Goal: Use online tool/utility: Use online tool/utility

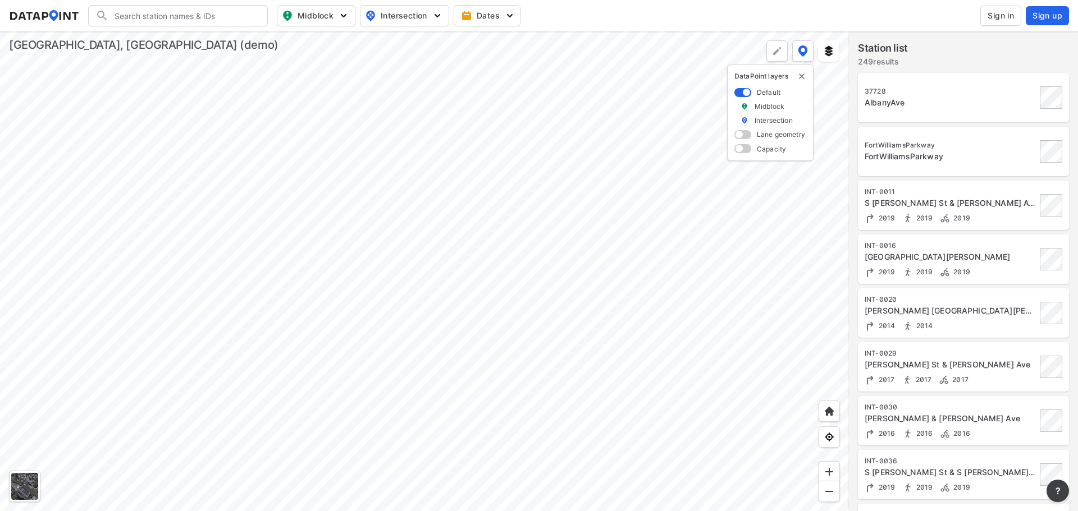
click at [427, 345] on div at bounding box center [424, 271] width 849 height 480
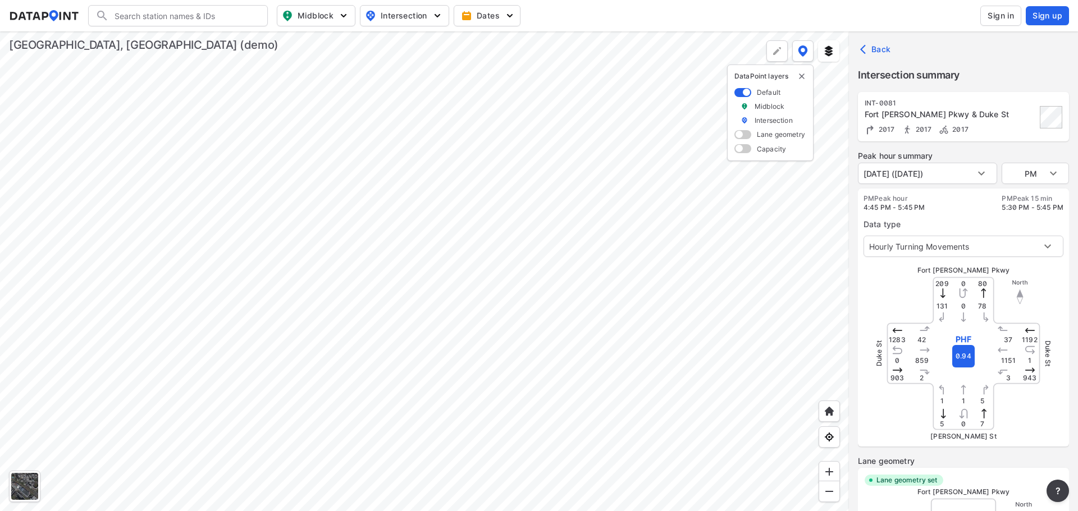
click at [442, 282] on div at bounding box center [424, 271] width 849 height 480
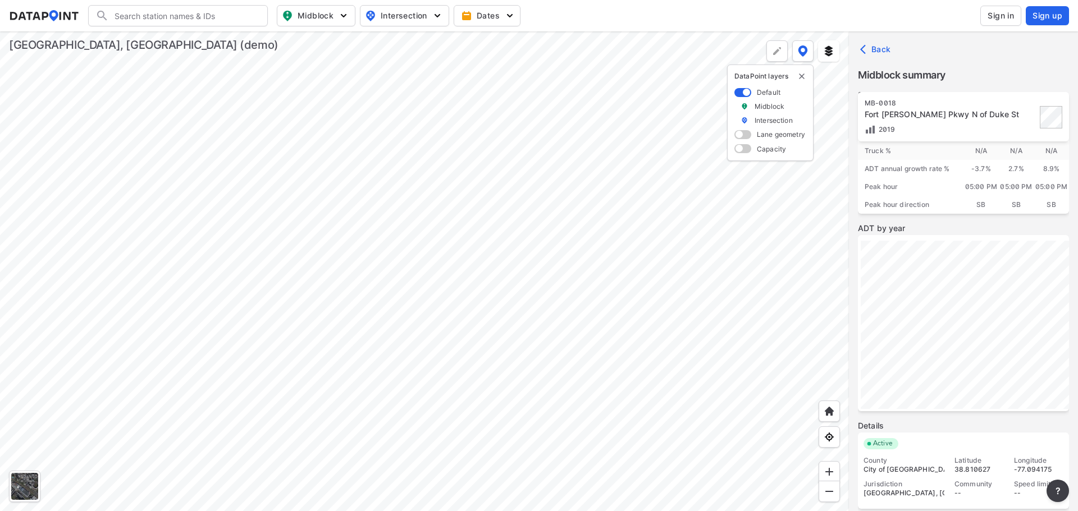
scroll to position [63, 0]
click at [484, 119] on div at bounding box center [424, 271] width 849 height 480
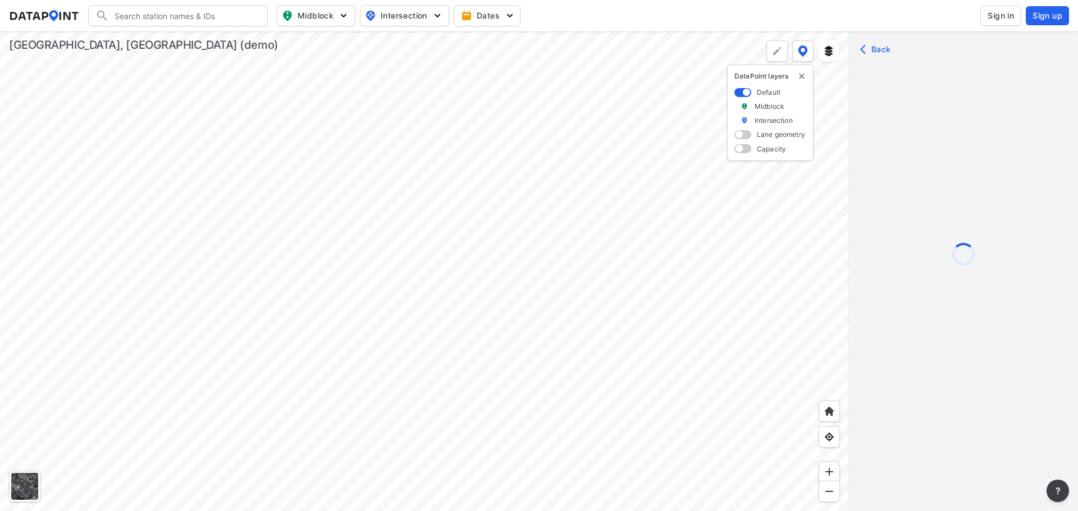
scroll to position [0, 0]
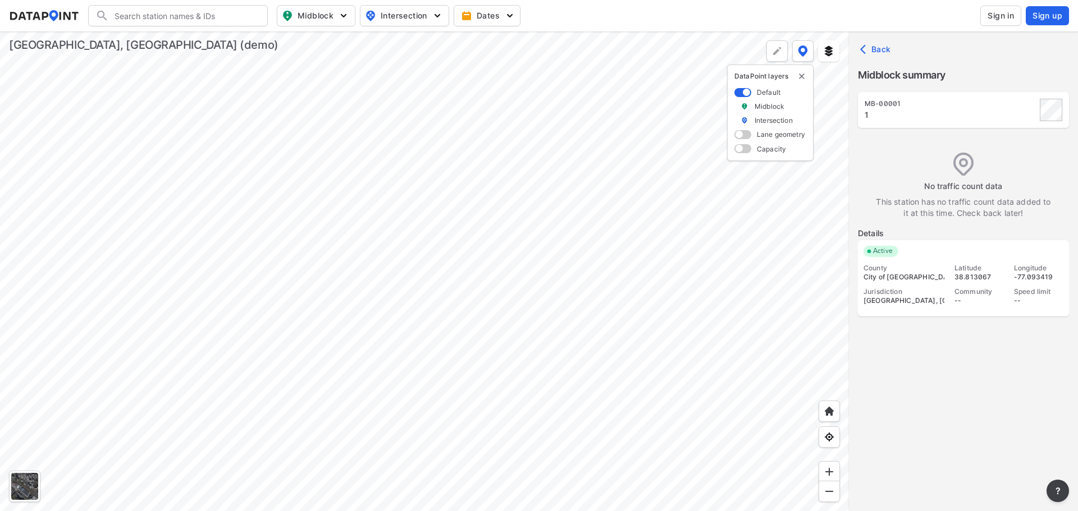
click at [423, 103] on div at bounding box center [424, 271] width 849 height 480
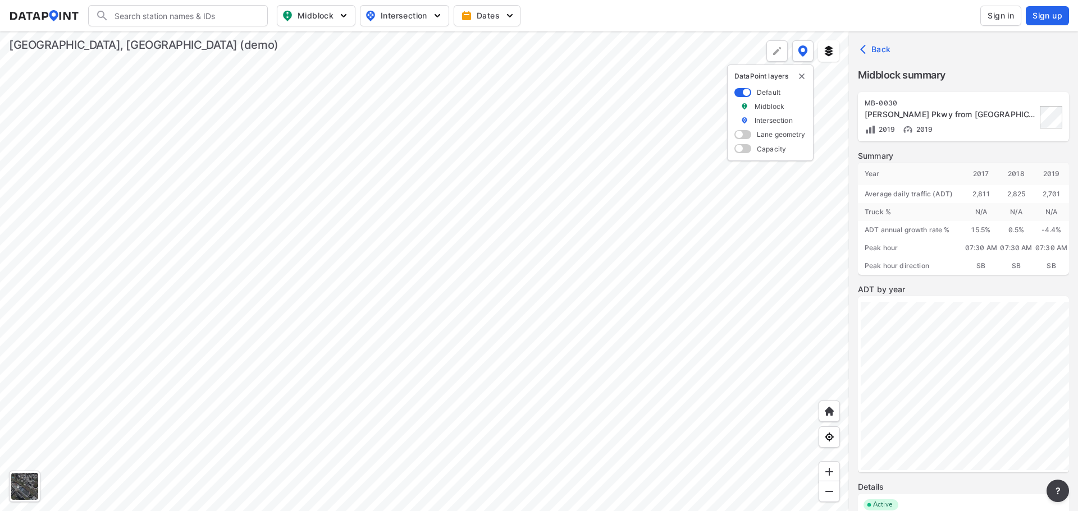
click at [252, 256] on div at bounding box center [424, 271] width 849 height 480
click at [702, 93] on div at bounding box center [424, 271] width 849 height 480
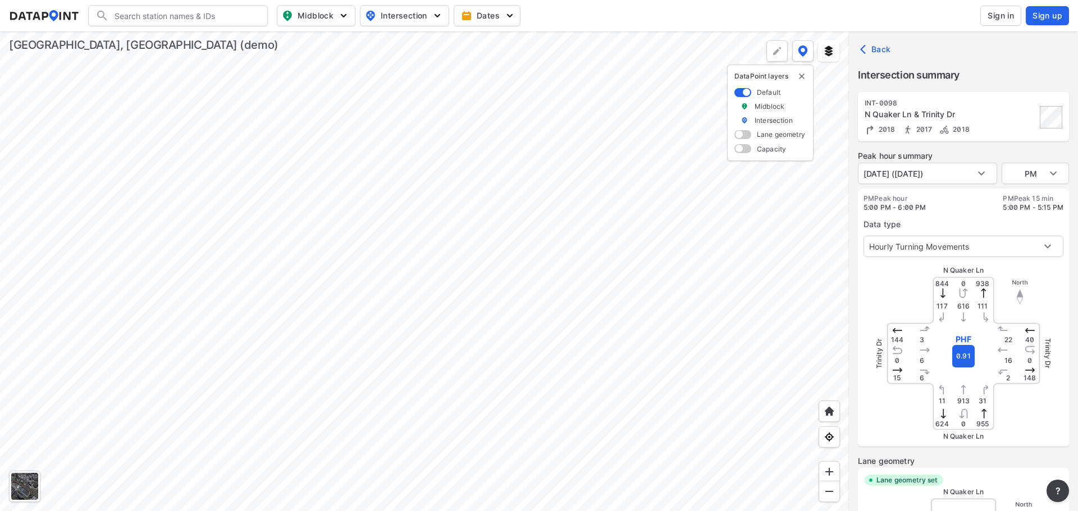
click at [737, 135] on span at bounding box center [742, 134] width 17 height 9
click at [737, 136] on input "checkbox" at bounding box center [737, 136] width 7 height 0
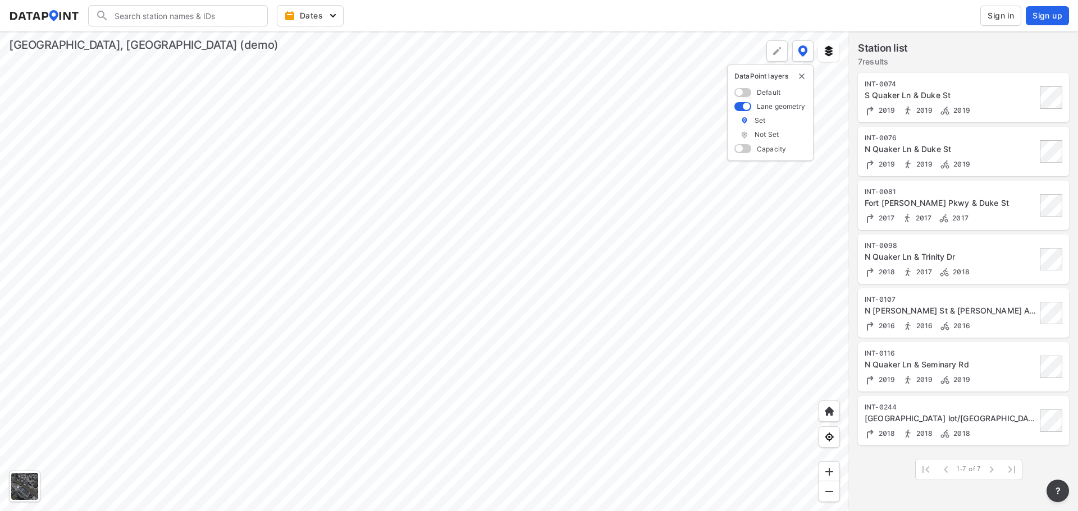
click at [740, 152] on span at bounding box center [742, 148] width 17 height 9
click at [740, 150] on input "checkbox" at bounding box center [737, 150] width 7 height 0
click at [728, 425] on div at bounding box center [424, 271] width 849 height 480
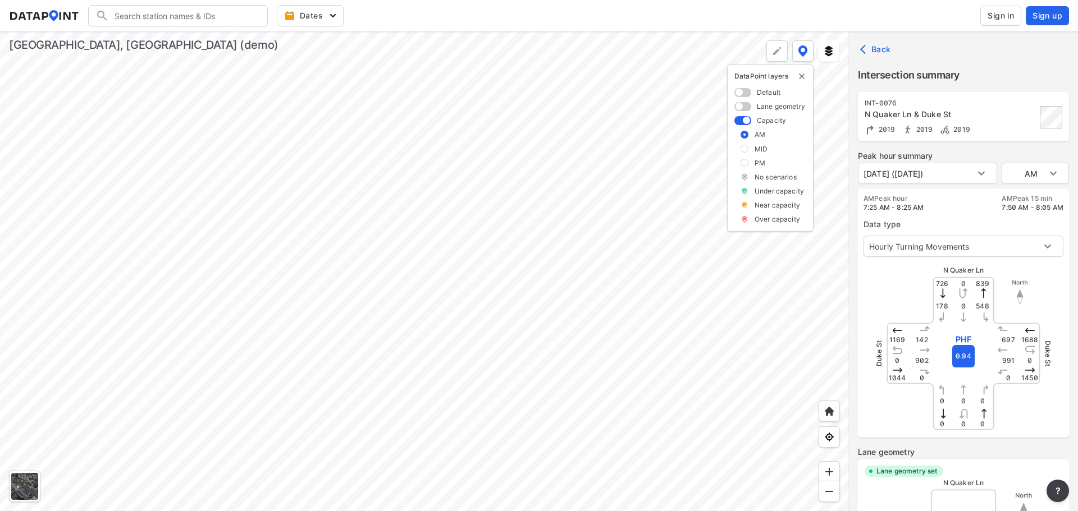
type input "677"
click at [332, 15] on img "button" at bounding box center [332, 15] width 11 height 11
